Goal: Transaction & Acquisition: Purchase product/service

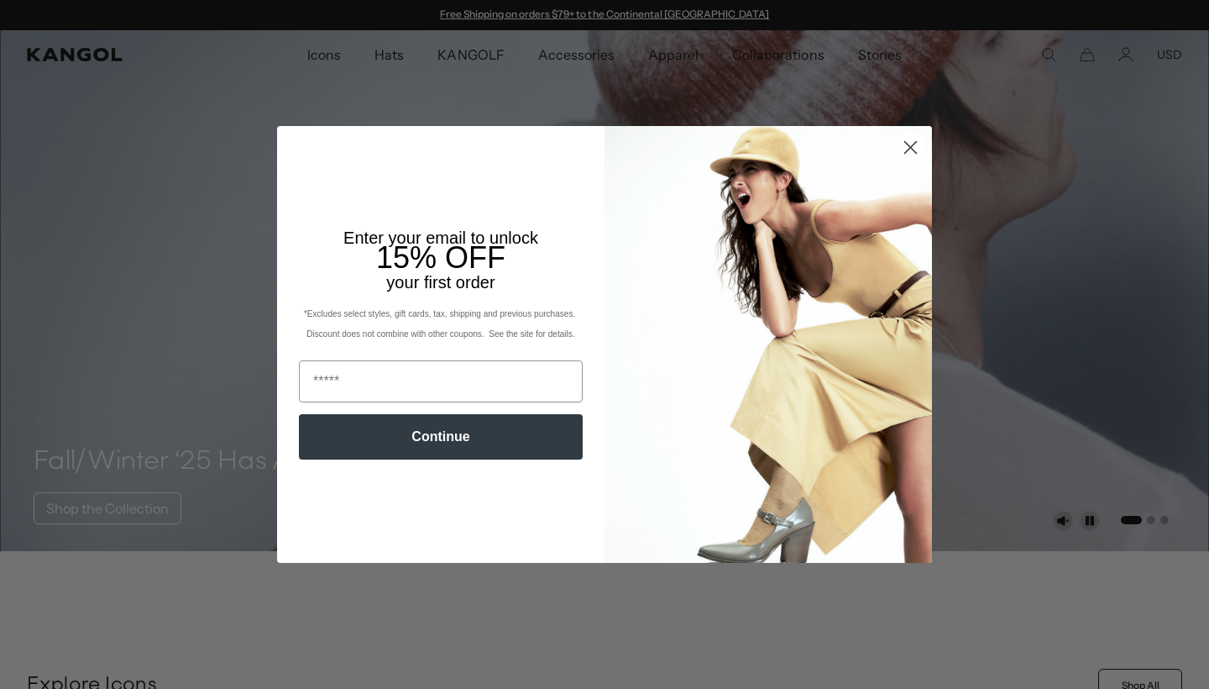
click at [904, 147] on circle "Close dialog" at bounding box center [911, 148] width 28 height 28
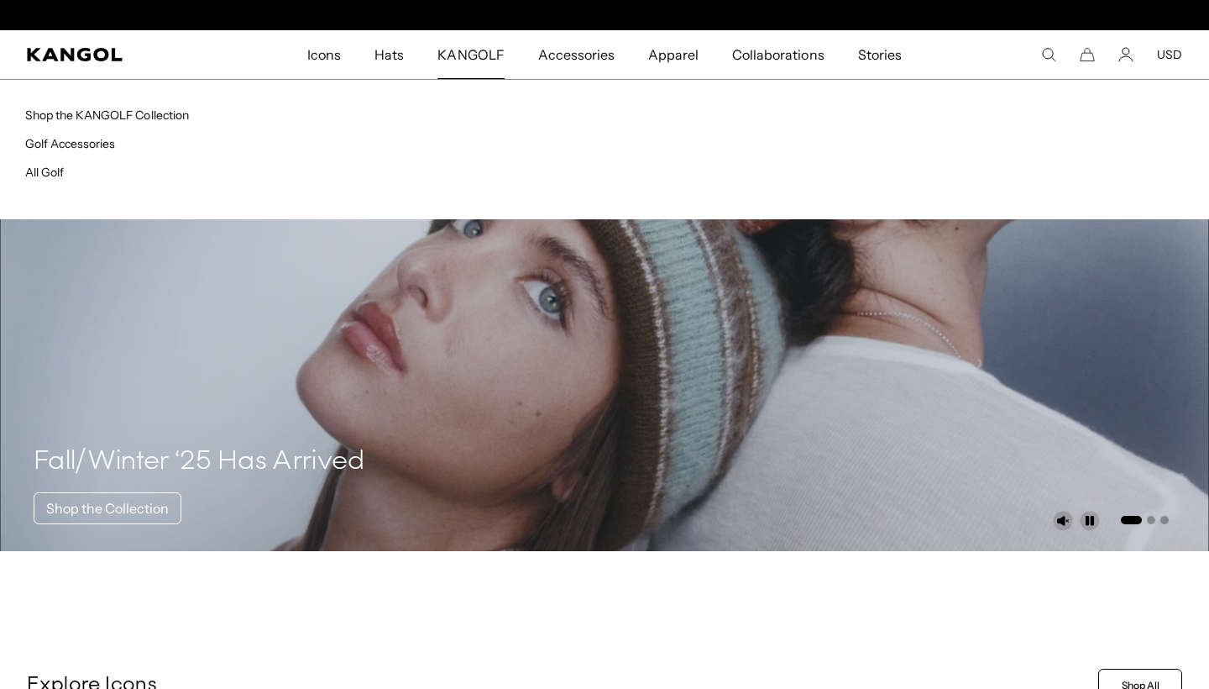
scroll to position [0, 346]
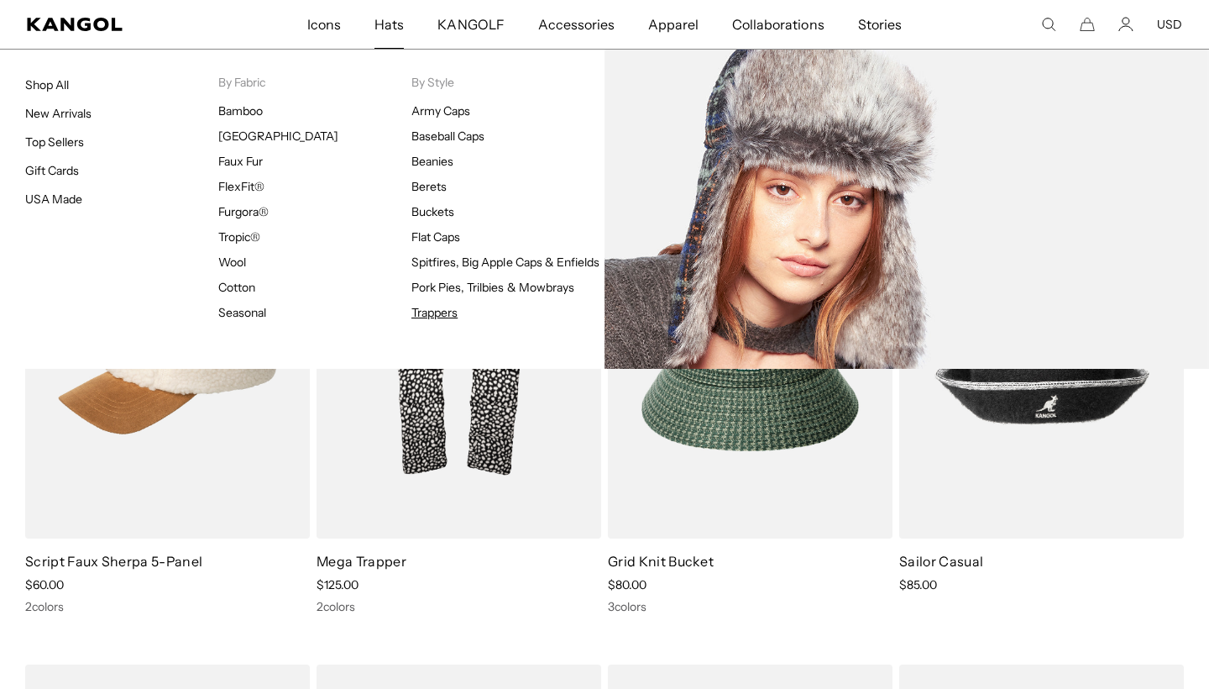
click at [415, 310] on link "Trappers" at bounding box center [435, 312] width 46 height 15
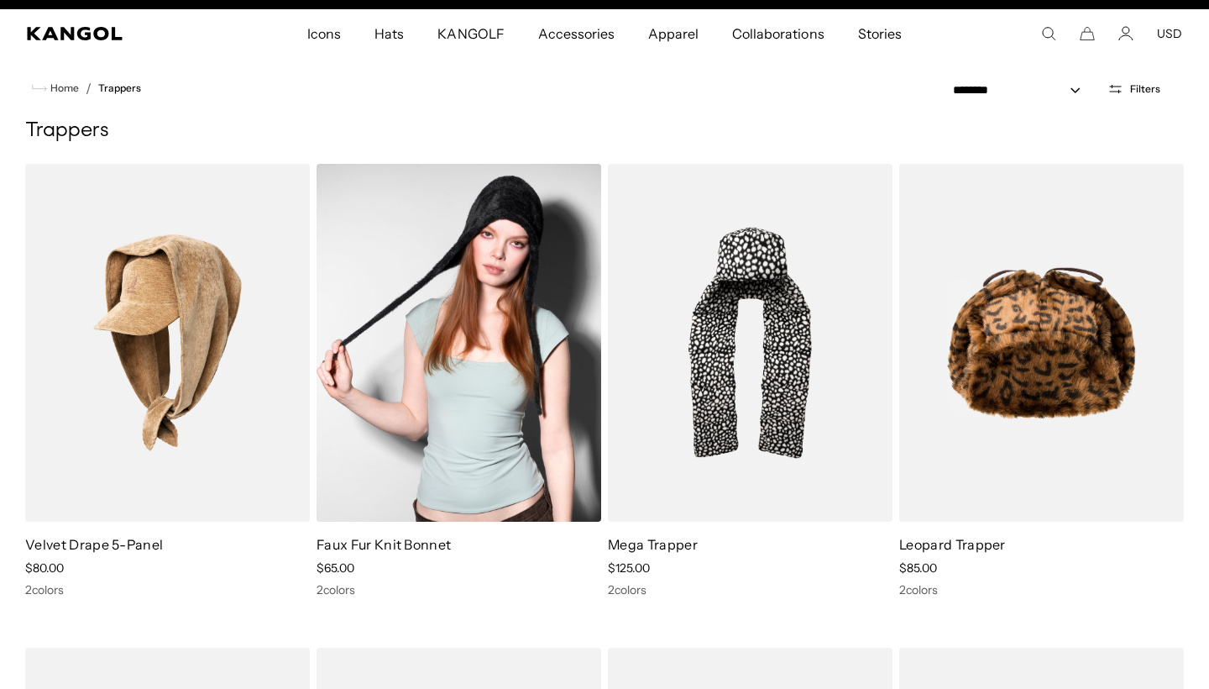
scroll to position [0, 346]
click at [515, 359] on img at bounding box center [459, 343] width 285 height 358
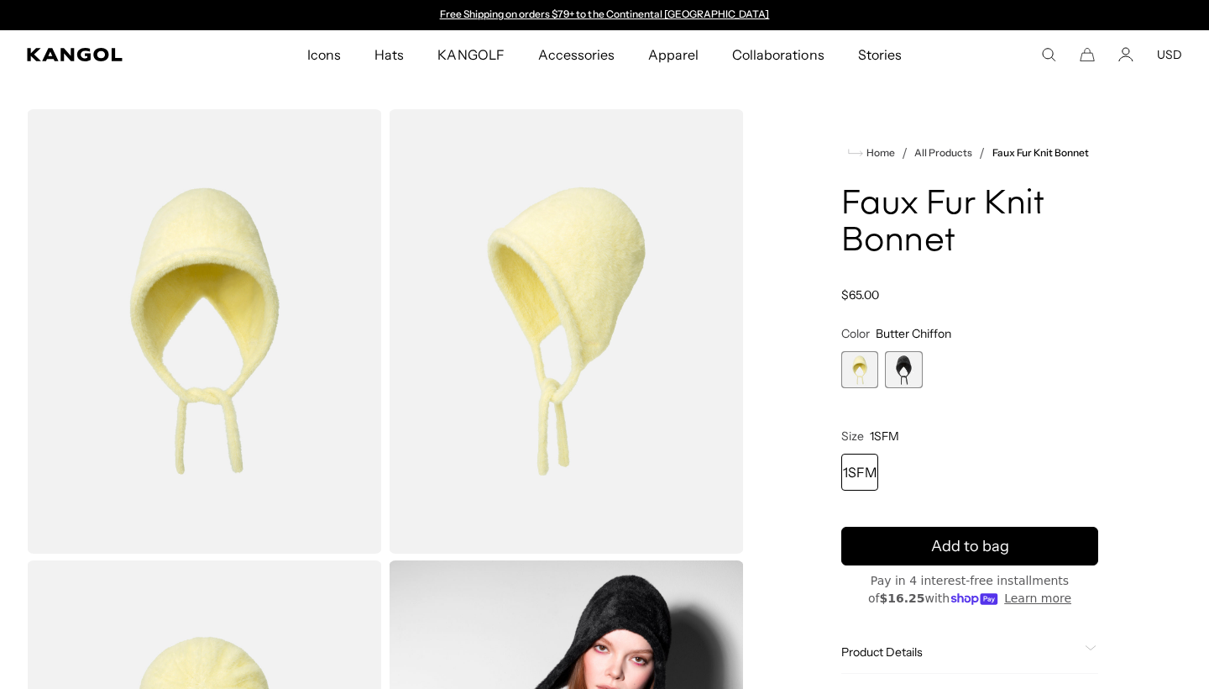
click at [906, 362] on span "2 of 2" at bounding box center [903, 369] width 37 height 37
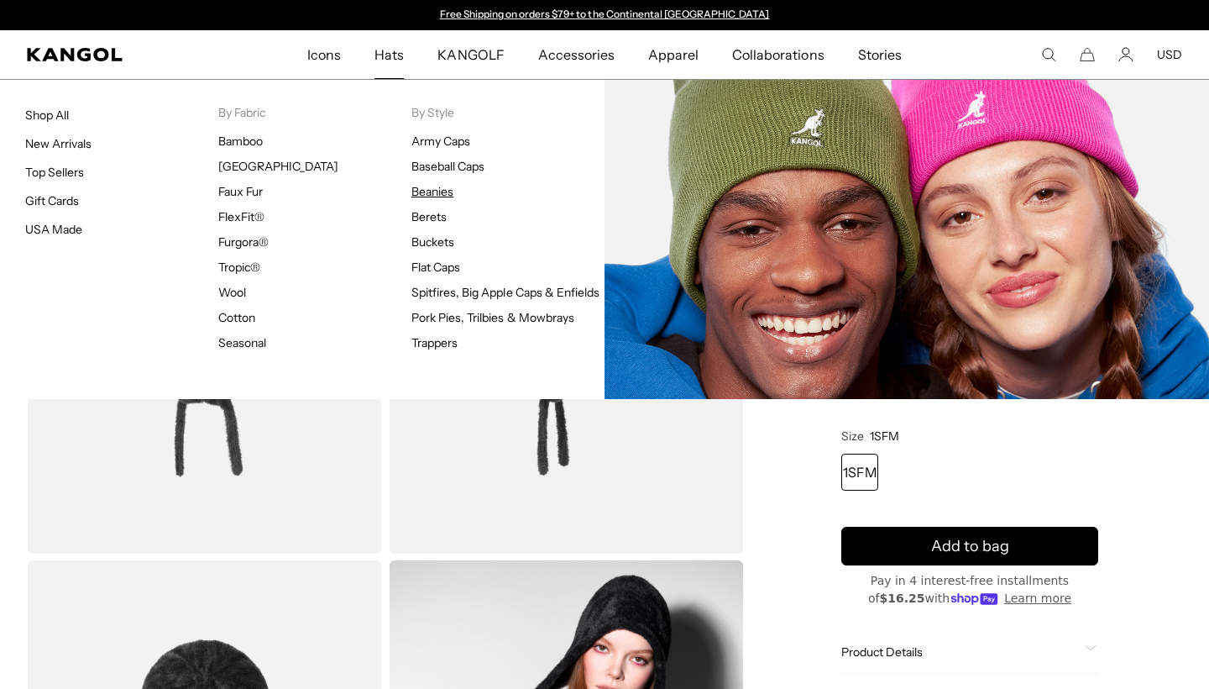
click at [425, 194] on link "Beanies" at bounding box center [433, 191] width 42 height 15
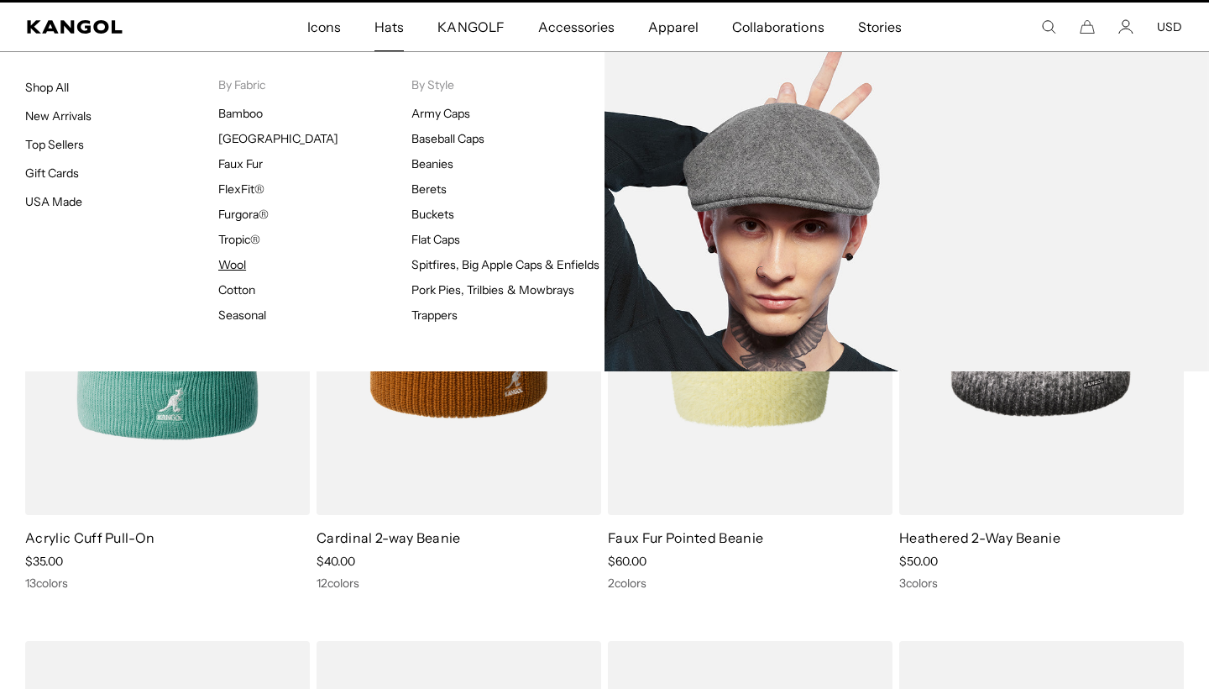
click at [243, 260] on link "Wool" at bounding box center [232, 264] width 28 height 15
